Goal: Information Seeking & Learning: Learn about a topic

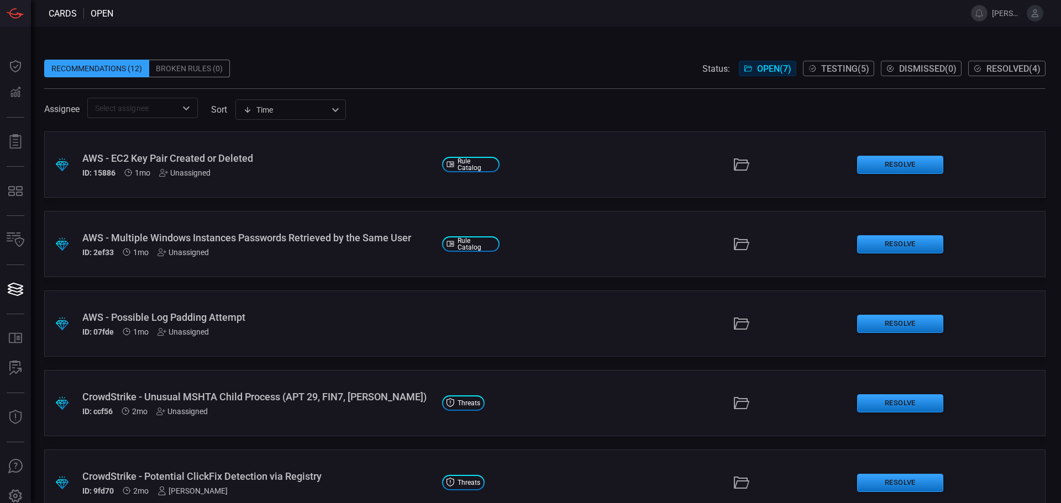
click at [757, 67] on span "Open ( 7 )" at bounding box center [774, 69] width 34 height 10
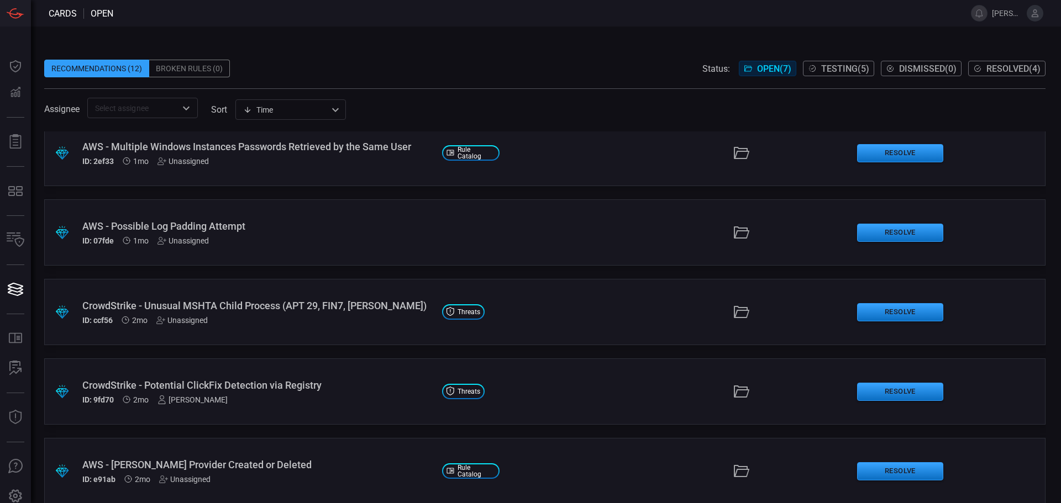
scroll to position [111, 0]
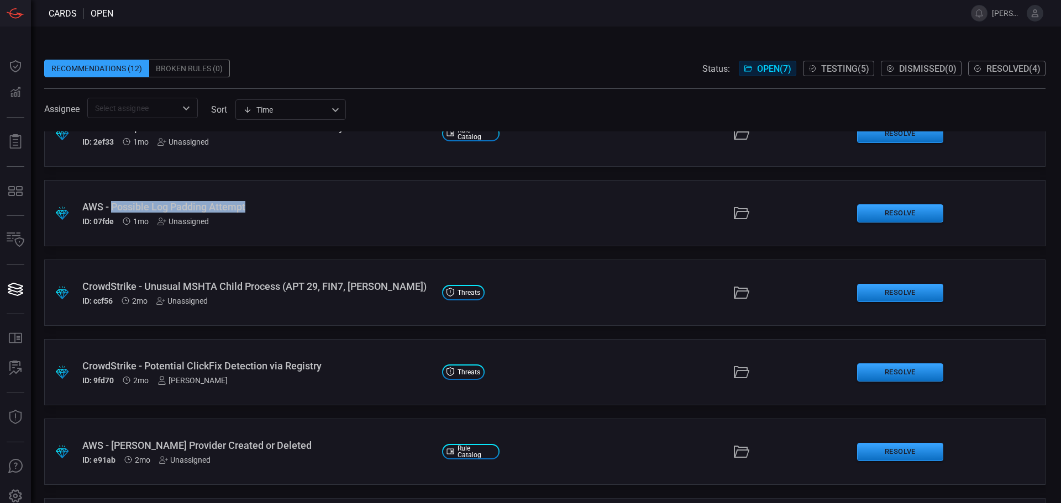
drag, startPoint x: 112, startPoint y: 209, endPoint x: 248, endPoint y: 204, distance: 136.6
click at [248, 204] on div "AWS - Possible Log Padding Attempt" at bounding box center [257, 207] width 351 height 12
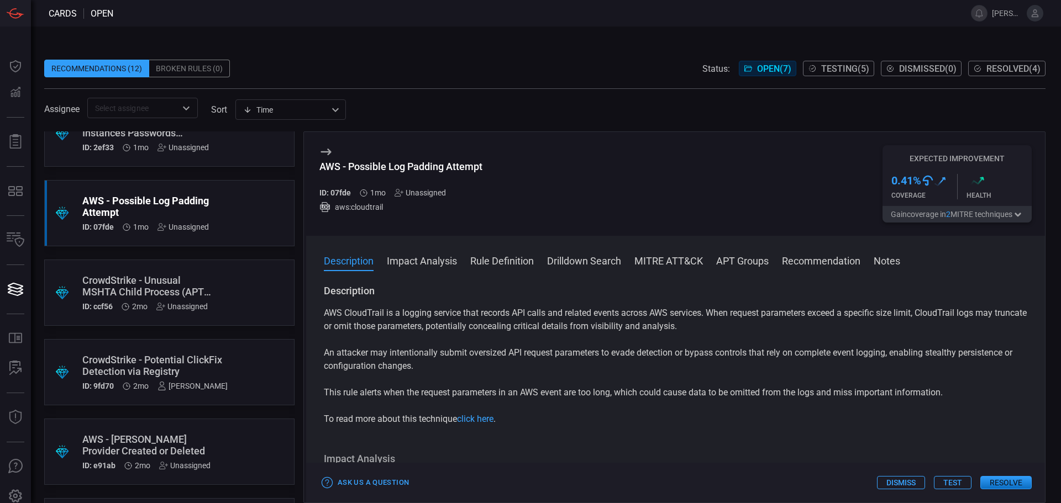
click at [325, 152] on icon at bounding box center [325, 152] width 10 height 7
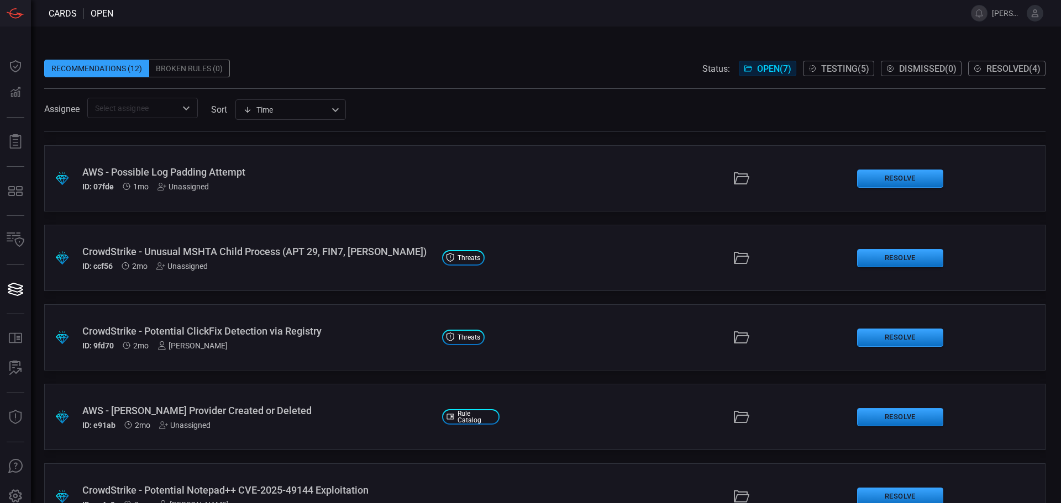
scroll to position [185, 0]
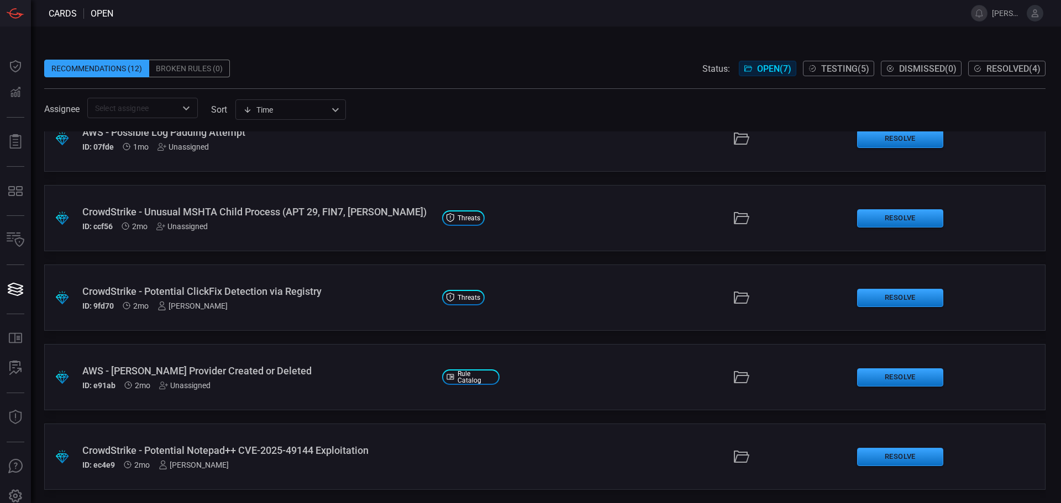
click at [269, 223] on div "ID: ccf56 2mo Unassigned" at bounding box center [257, 226] width 351 height 9
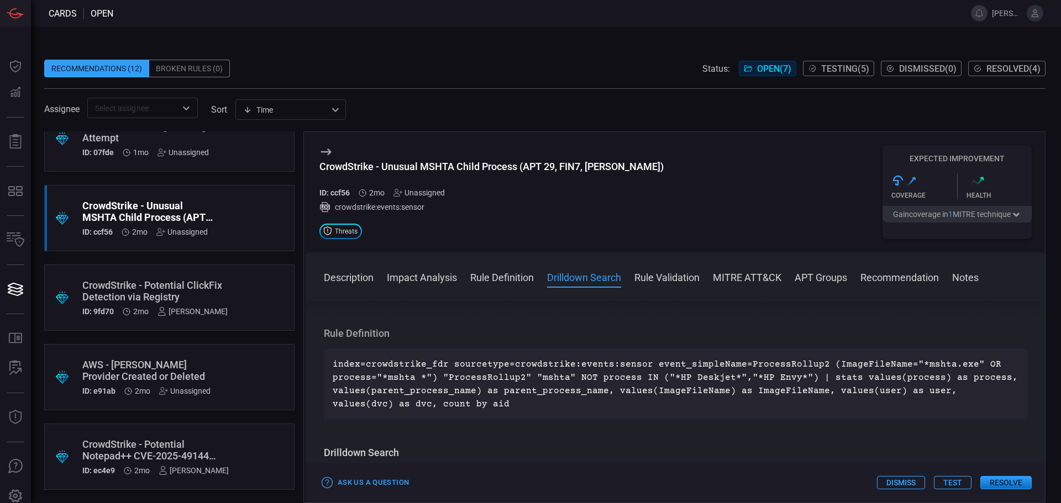
scroll to position [387, 0]
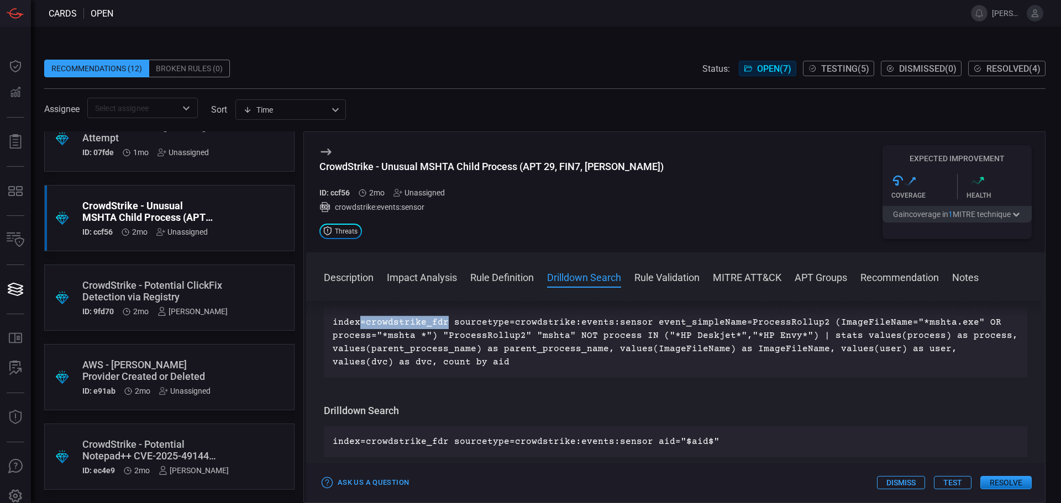
drag, startPoint x: 361, startPoint y: 324, endPoint x: 445, endPoint y: 323, distance: 83.4
click at [444, 323] on p "index=crowdstrike_fdr sourcetype=crowdstrike:events:sensor event_simpleName=Pro…" at bounding box center [676, 342] width 686 height 53
click at [656, 275] on button "Rule Validation" at bounding box center [666, 276] width 65 height 13
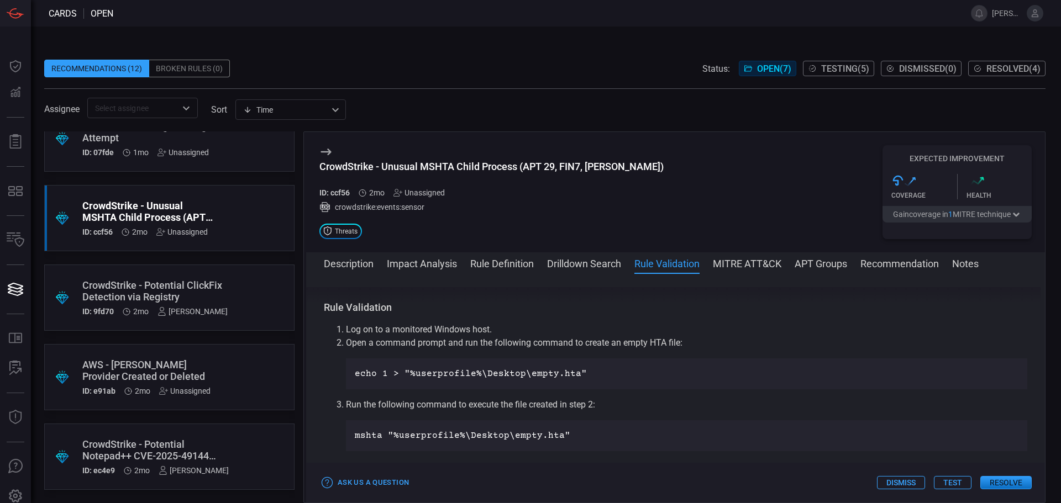
scroll to position [559, 0]
drag, startPoint x: 523, startPoint y: 372, endPoint x: 586, endPoint y: 376, distance: 63.1
click at [586, 376] on p "echo 1 > "%userprofile%\Desktop\empty.hta"" at bounding box center [687, 371] width 664 height 13
drag, startPoint x: 546, startPoint y: 434, endPoint x: 567, endPoint y: 433, distance: 21.0
click at [567, 433] on p "mshta "%userprofile%\Desktop\empty.hta"" at bounding box center [687, 433] width 664 height 13
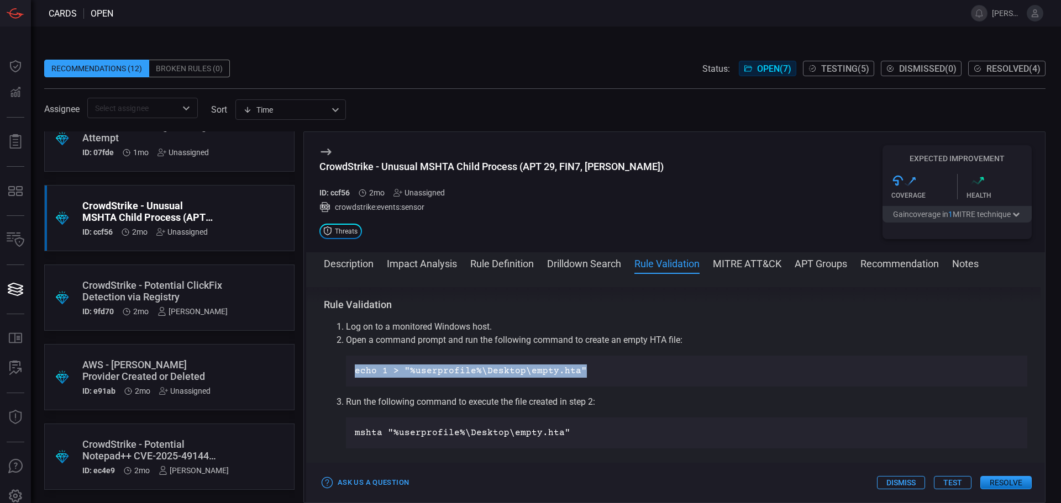
drag, startPoint x: 347, startPoint y: 370, endPoint x: 646, endPoint y: 377, distance: 299.6
click at [646, 377] on div "echo 1 > "%userprofile%\Desktop\empty.hta"" at bounding box center [686, 371] width 681 height 31
click at [760, 265] on button "MITRE ATT&CK" at bounding box center [747, 262] width 69 height 13
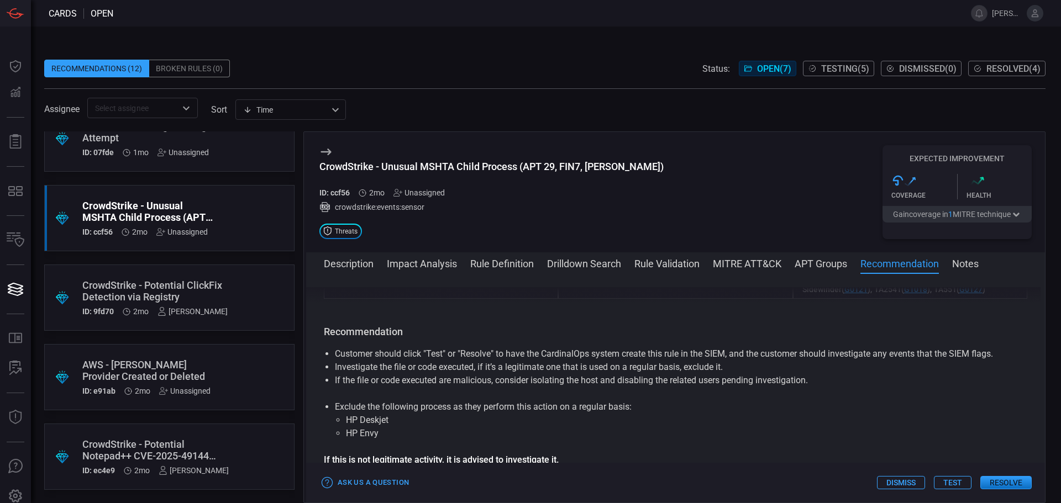
scroll to position [956, 0]
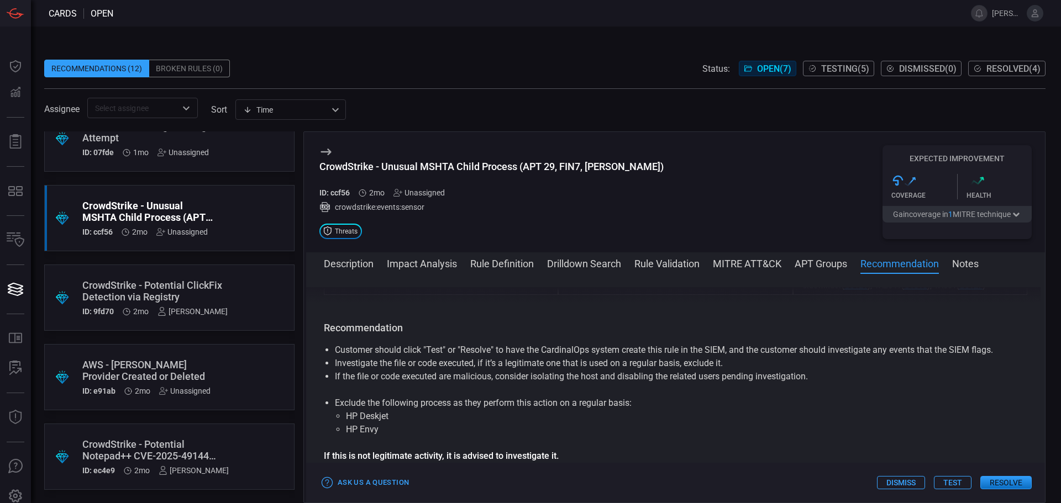
click at [982, 274] on span at bounding box center [675, 279] width 739 height 18
click at [960, 264] on button "Notes" at bounding box center [965, 262] width 27 height 13
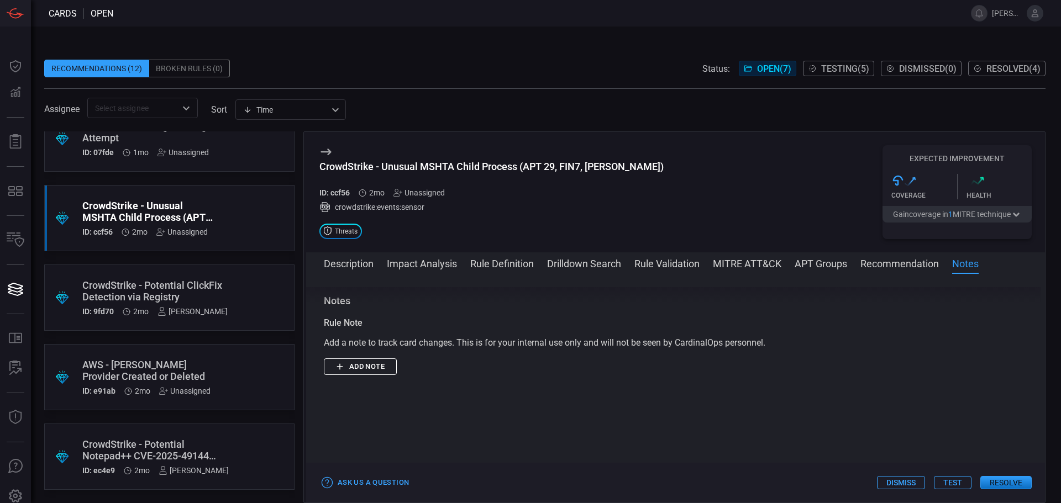
click at [838, 263] on button "APT Groups" at bounding box center [821, 262] width 52 height 13
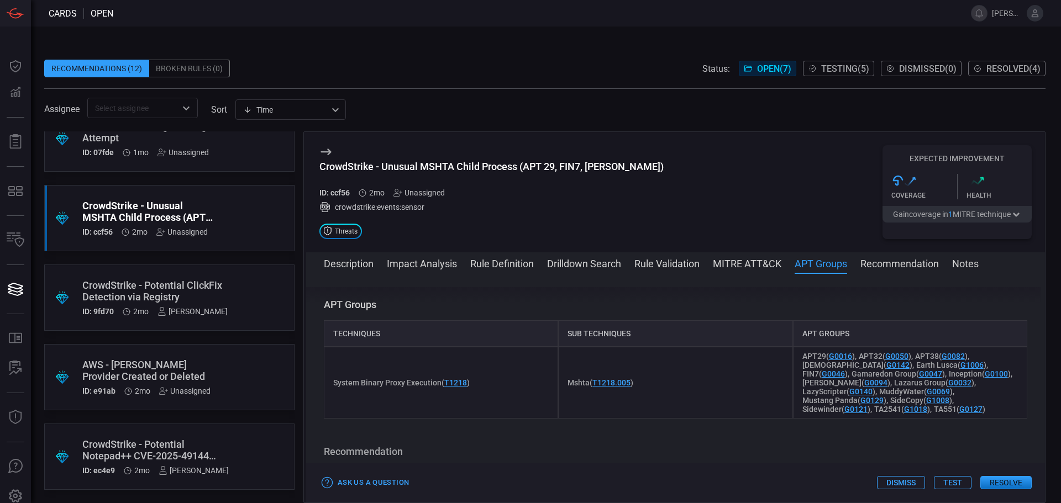
click at [776, 262] on button "MITRE ATT&CK" at bounding box center [747, 262] width 69 height 13
